Goal: Find specific page/section: Find specific page/section

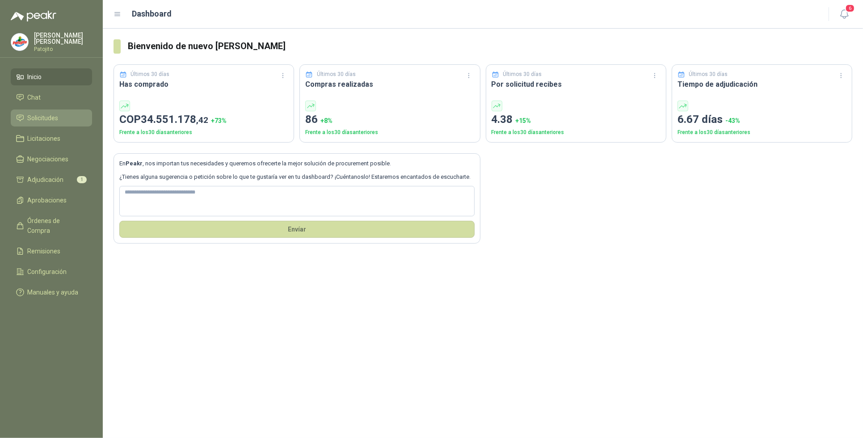
drag, startPoint x: 46, startPoint y: 115, endPoint x: 50, endPoint y: 117, distance: 5.0
click at [46, 115] on span "Solicitudes" at bounding box center [43, 118] width 31 height 10
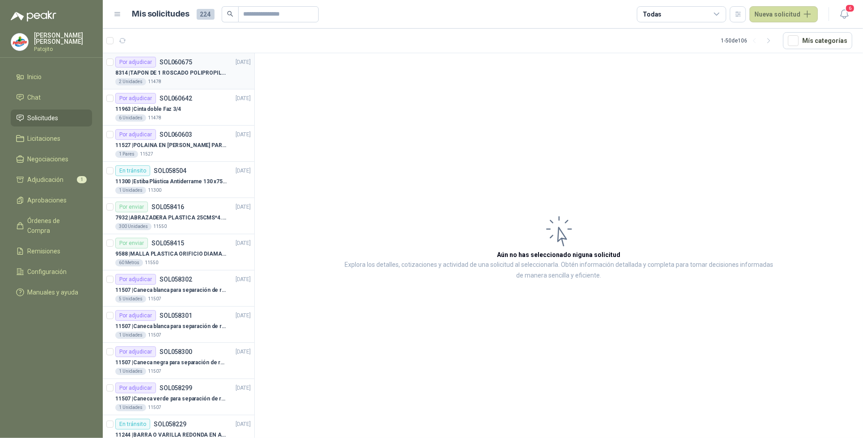
click at [194, 61] on div "Por adjudicar SOL060675 [DATE]" at bounding box center [182, 62] width 135 height 11
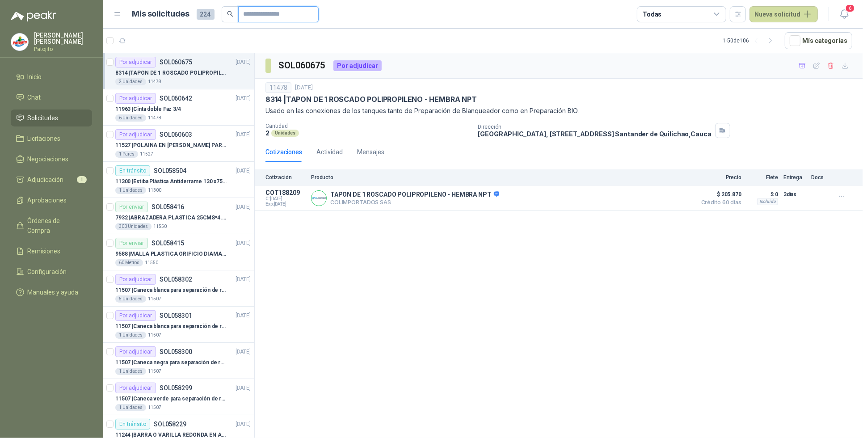
click at [264, 12] on input "text" at bounding box center [275, 14] width 63 height 15
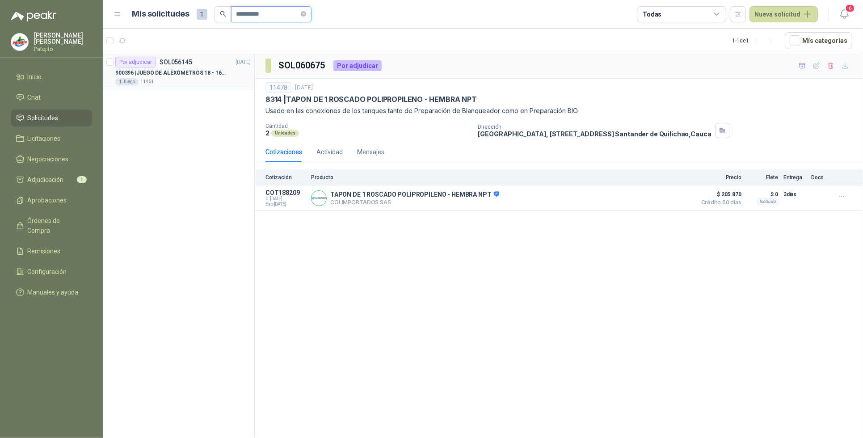
type input "**********"
click at [209, 79] on div "1 Juego 11461" at bounding box center [182, 81] width 135 height 7
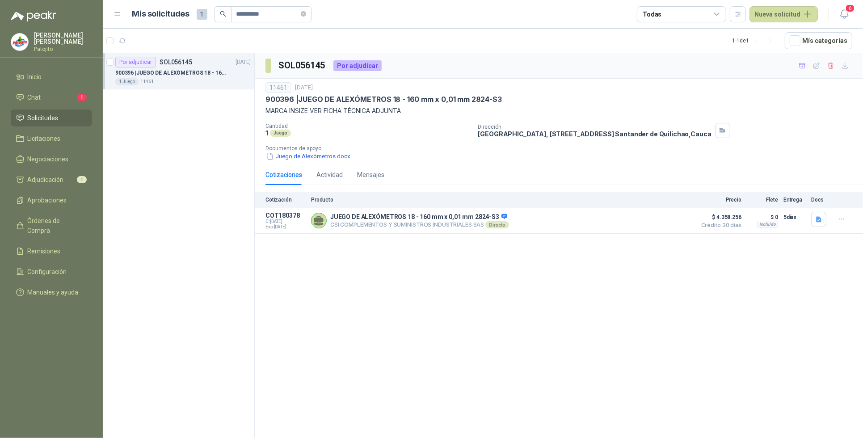
drag, startPoint x: 457, startPoint y: 362, endPoint x: 459, endPoint y: 356, distance: 7.1
click at [457, 362] on div "SOL056145 Por adjudicar 11461 [DATE] 900396 | JUEGO DE ALEXÓMETROS 18 - 160 mm …" at bounding box center [559, 247] width 608 height 388
